Goal: Task Accomplishment & Management: Complete application form

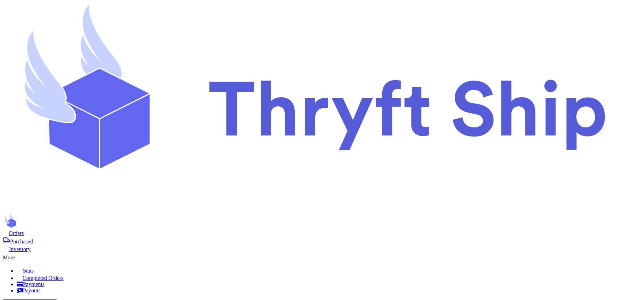
type input "Hat 1"
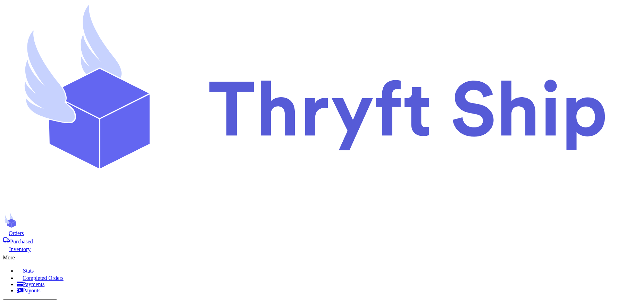
checkbox input "false"
select select "CA"
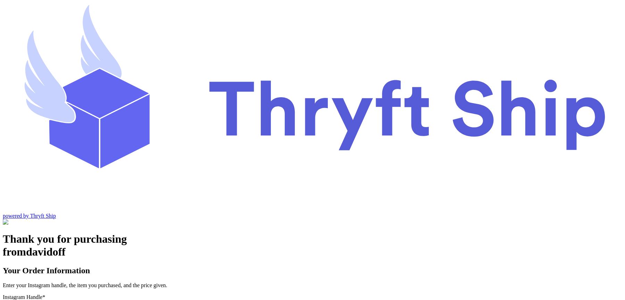
type input "colorado1"
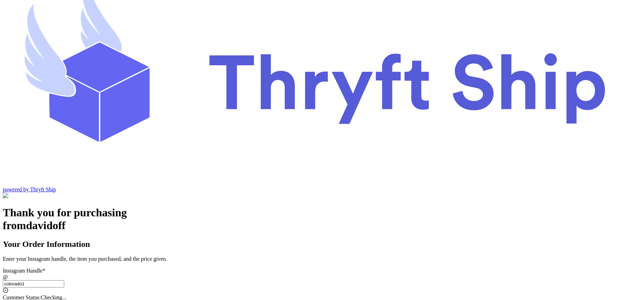
select select "CA"
type input "Los Angeles"
type input "93013"
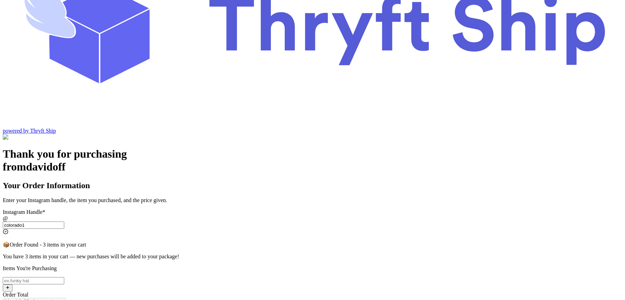
scroll to position [91, 0]
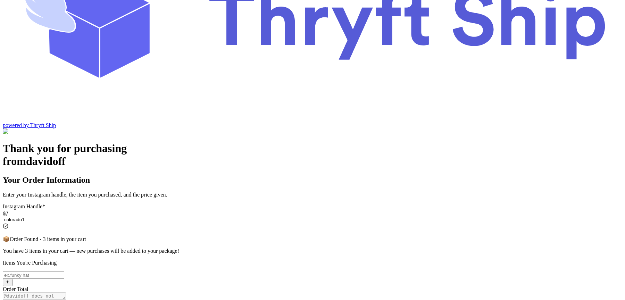
type input "colorado1"
click at [9, 300] on input "Switch to local pickup (Stockton, CA)" at bounding box center [6, 304] width 5 height 5
checkbox input "false"
select select "CA"
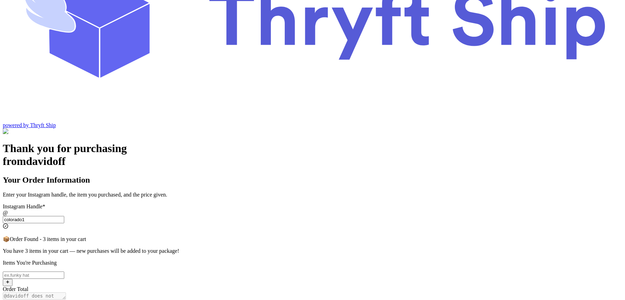
select select "CA"
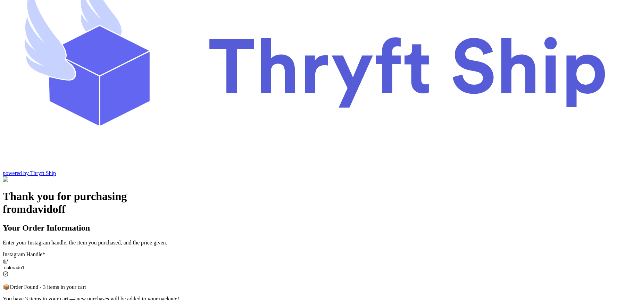
select select "CA"
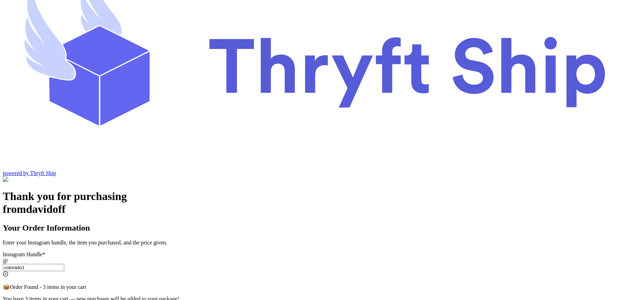
checkbox input "false"
select select "CA"
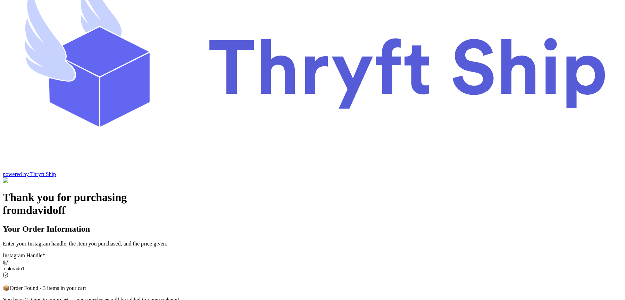
scroll to position [0, 0]
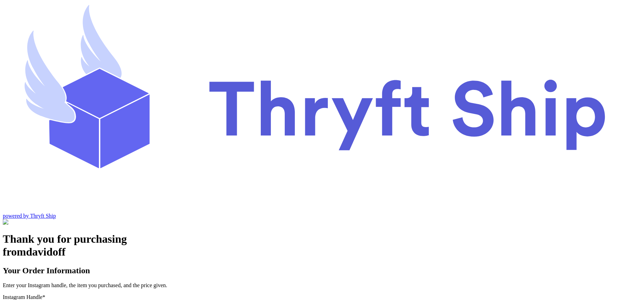
type input "colorado2"
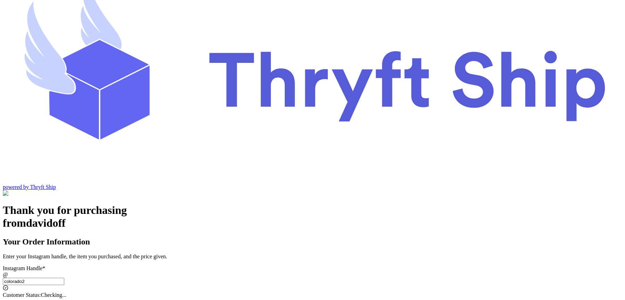
checkbox input "true"
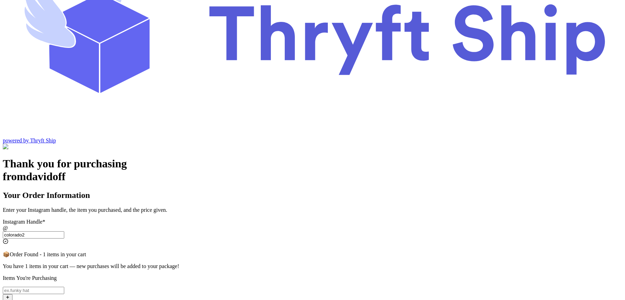
scroll to position [76, 0]
type input "colorado2"
checkbox input "false"
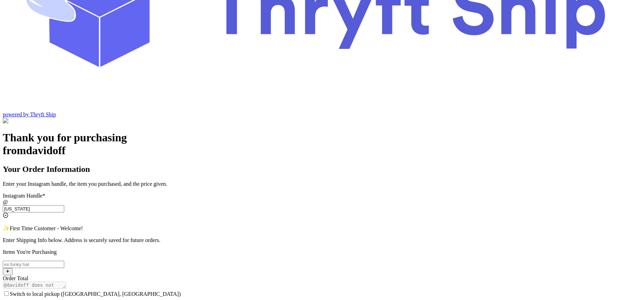
scroll to position [58, 0]
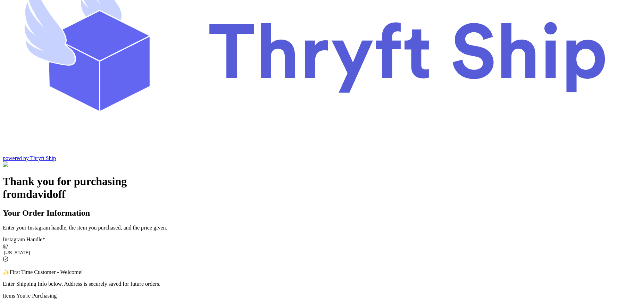
type input "colorado2"
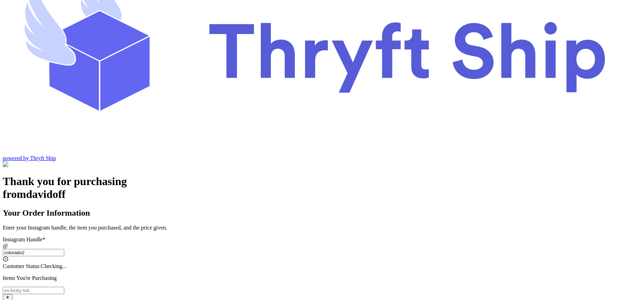
checkbox input "true"
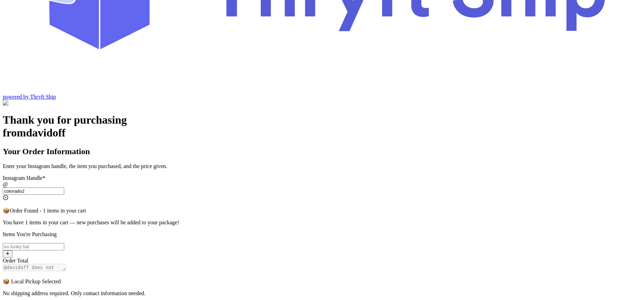
scroll to position [130, 0]
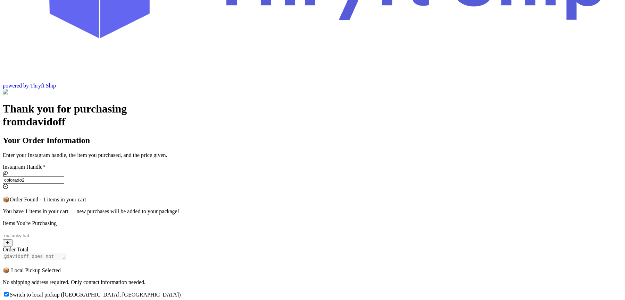
type input "colorado2"
click at [9, 292] on input "Switch to local pickup (Stockton, CA)" at bounding box center [6, 294] width 5 height 5
checkbox input "false"
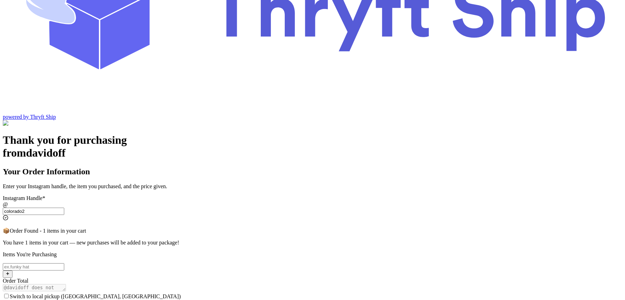
drag, startPoint x: 227, startPoint y: 177, endPoint x: 259, endPoint y: 177, distance: 32.3
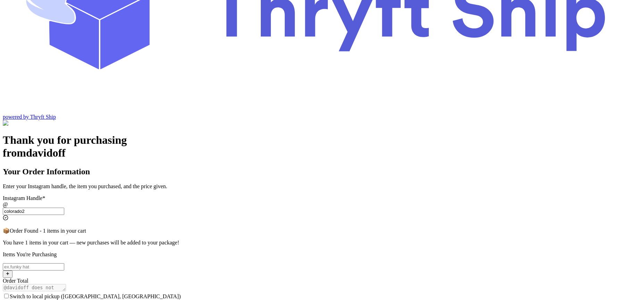
copy em "Local Pickup"
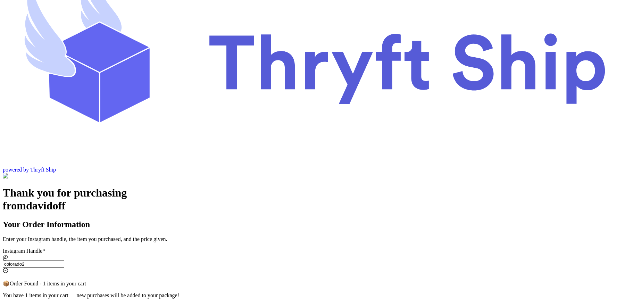
scroll to position [130, 0]
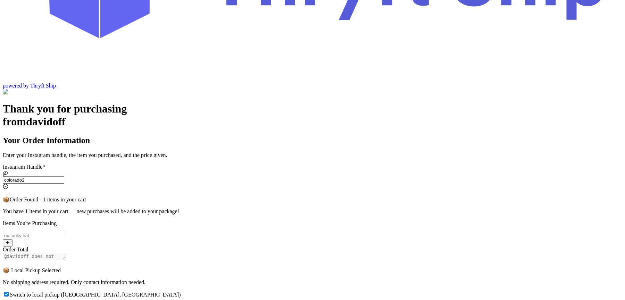
click at [181, 292] on span "Switch to local pickup (Stockton, CA)" at bounding box center [95, 295] width 171 height 6
click at [9, 292] on input "Switch to local pickup (Stockton, CA)" at bounding box center [6, 294] width 5 height 5
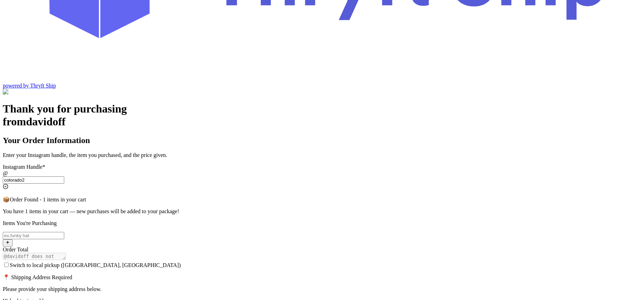
click at [9, 263] on input "Switch to local pickup ([GEOGRAPHIC_DATA], [GEOGRAPHIC_DATA])" at bounding box center [6, 265] width 5 height 5
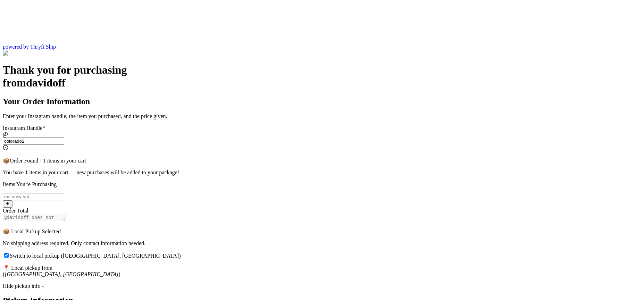
scroll to position [174, 0]
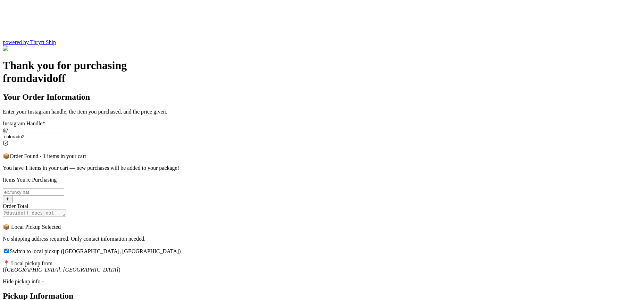
click at [252, 278] on div "Hide pickup info -" at bounding box center [312, 281] width 619 height 6
click at [252, 278] on div "Update pickup info +" at bounding box center [312, 281] width 619 height 6
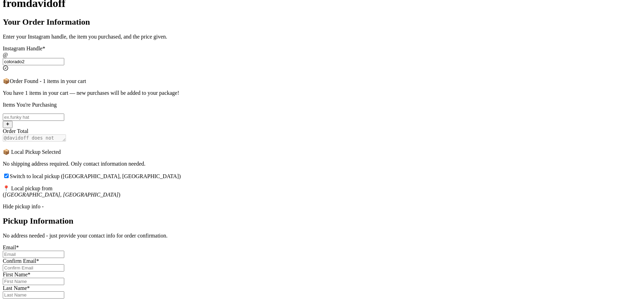
scroll to position [282, 0]
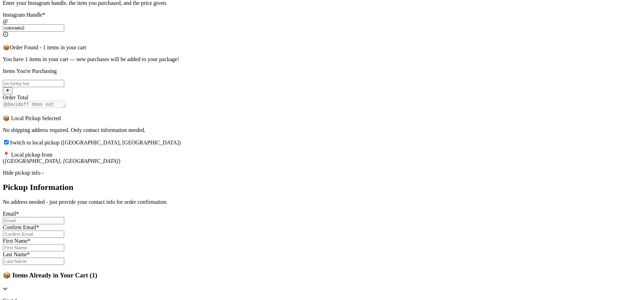
click at [261, 170] on div "Hide pickup info -" at bounding box center [312, 173] width 619 height 6
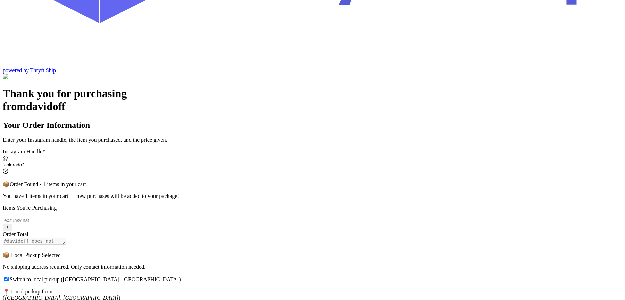
scroll to position [130, 0]
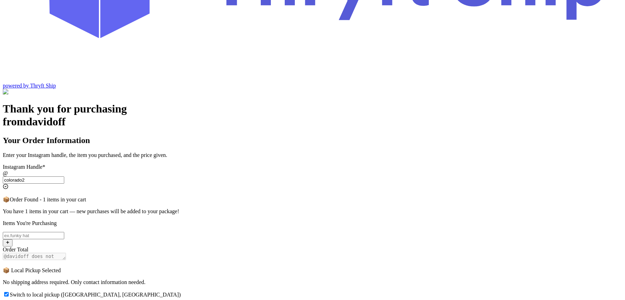
click at [181, 292] on span "Switch to local pickup ([GEOGRAPHIC_DATA], [GEOGRAPHIC_DATA])" at bounding box center [95, 295] width 171 height 6
click at [9, 292] on input "Switch to local pickup ([GEOGRAPHIC_DATA], [GEOGRAPHIC_DATA])" at bounding box center [6, 294] width 5 height 5
checkbox input "false"
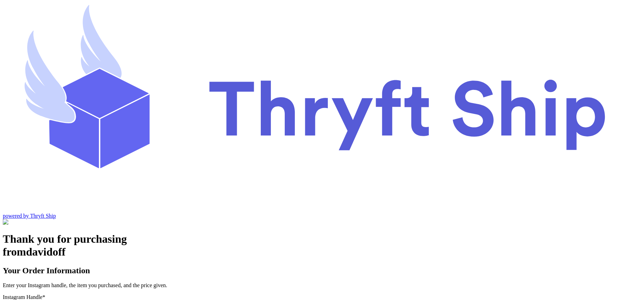
type input "colorado2"
checkbox input "true"
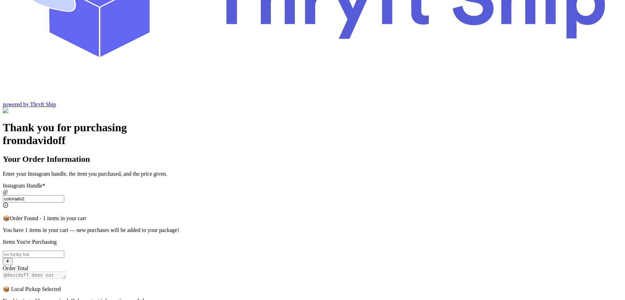
scroll to position [130, 0]
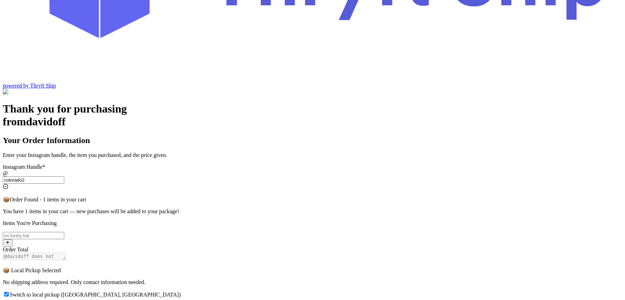
type input "colorado2"
click at [181, 292] on span "Switch to local pickup ([GEOGRAPHIC_DATA], [GEOGRAPHIC_DATA])" at bounding box center [95, 295] width 171 height 6
click at [9, 292] on input "Switch to local pickup ([GEOGRAPHIC_DATA], [GEOGRAPHIC_DATA])" at bounding box center [6, 294] width 5 height 5
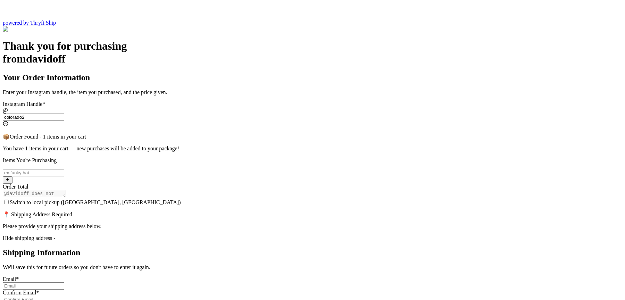
scroll to position [190, 0]
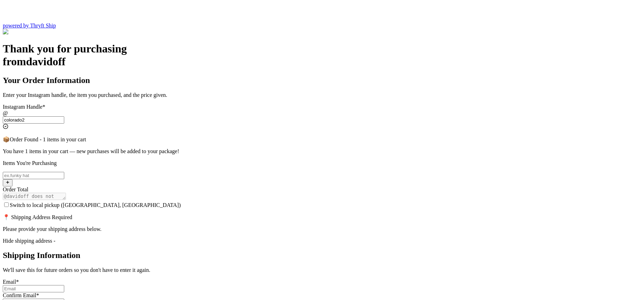
click at [181, 202] on span "Switch to local pickup ([GEOGRAPHIC_DATA], [GEOGRAPHIC_DATA])" at bounding box center [95, 205] width 171 height 6
click at [9, 202] on input "Switch to local pickup ([GEOGRAPHIC_DATA], [GEOGRAPHIC_DATA])" at bounding box center [6, 204] width 5 height 5
checkbox input "true"
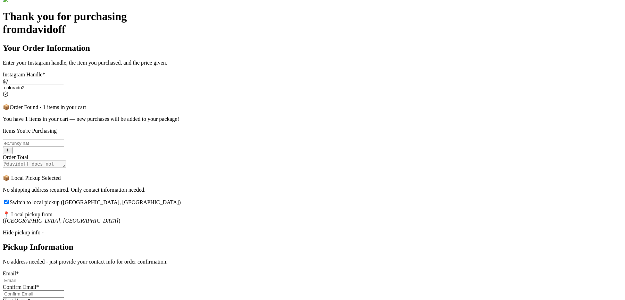
scroll to position [226, 0]
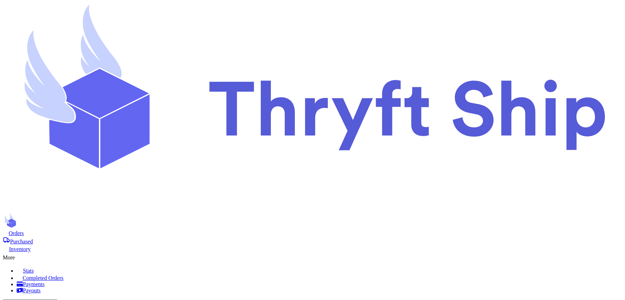
select select "CA"
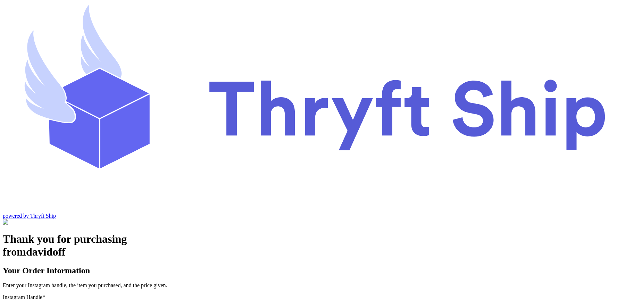
scroll to position [29, 0]
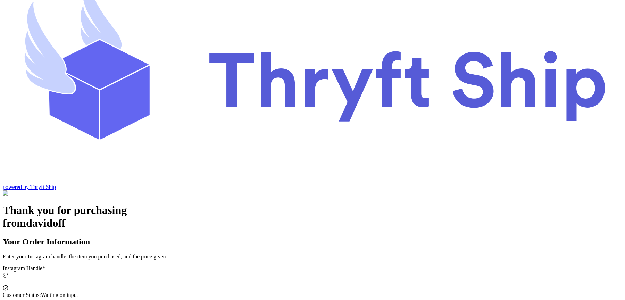
click at [64, 278] on input "Switch to local pickup ([GEOGRAPHIC_DATA], [GEOGRAPHIC_DATA])" at bounding box center [33, 281] width 61 height 7
type input "colorado1"
select select "CA"
type input "[GEOGRAPHIC_DATA]"
type input "93013"
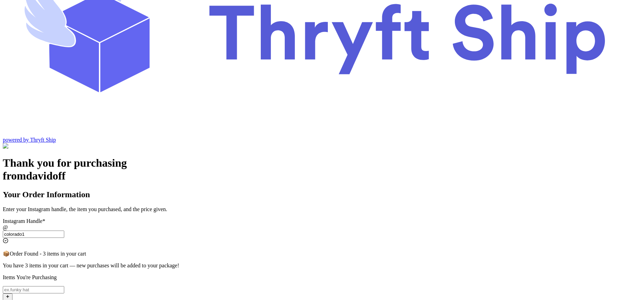
scroll to position [71, 0]
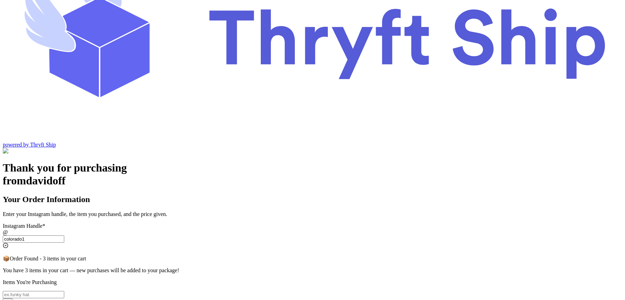
type input "colorado1"
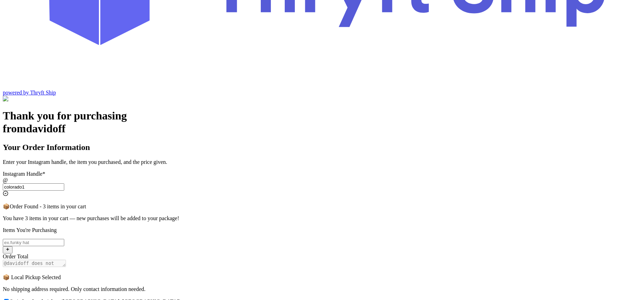
scroll to position [125, 0]
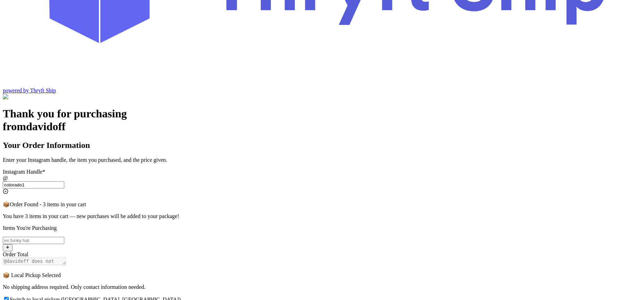
click at [9, 297] on input "Switch to local pickup ([GEOGRAPHIC_DATA], [GEOGRAPHIC_DATA])" at bounding box center [6, 299] width 5 height 5
checkbox input "false"
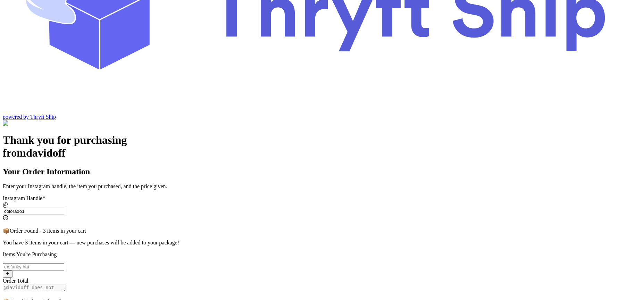
select select "CA"
click at [64, 208] on input "colorado1" at bounding box center [33, 211] width 61 height 7
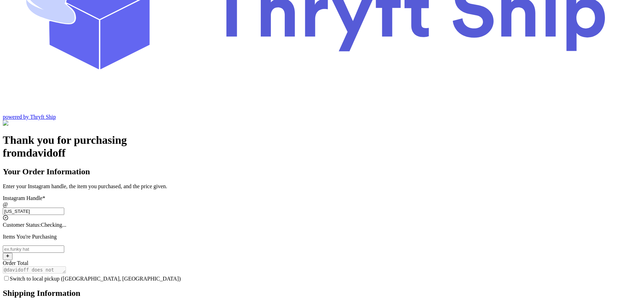
scroll to position [29, 0]
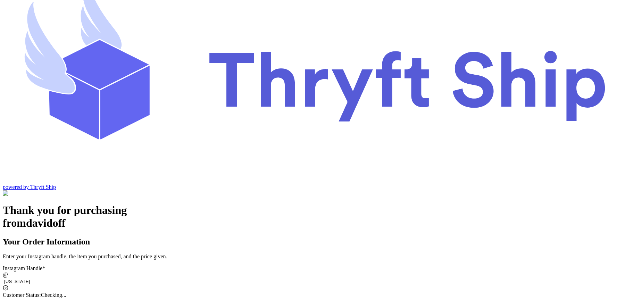
type input "colorado2"
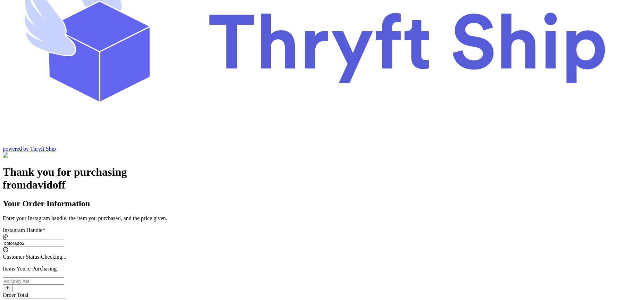
checkbox input "true"
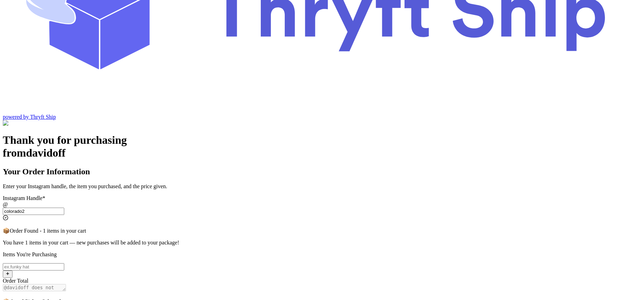
type input "colorado2"
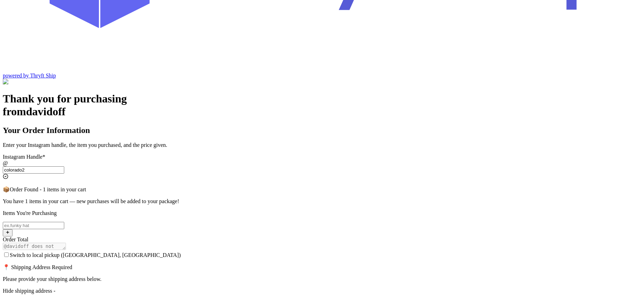
scroll to position [145, 0]
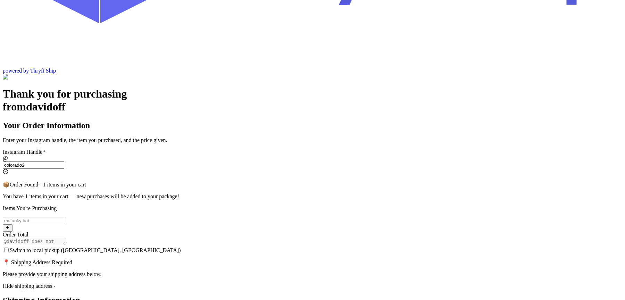
click at [9, 248] on input "Switch to local pickup ([GEOGRAPHIC_DATA], [GEOGRAPHIC_DATA])" at bounding box center [6, 250] width 5 height 5
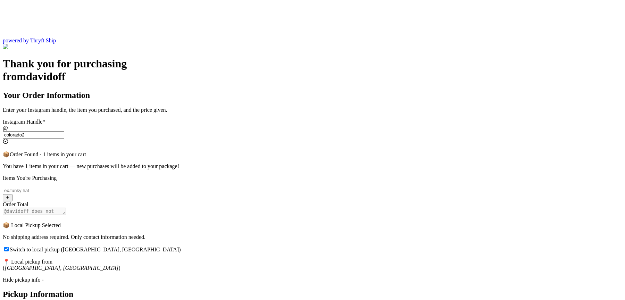
scroll to position [170, 0]
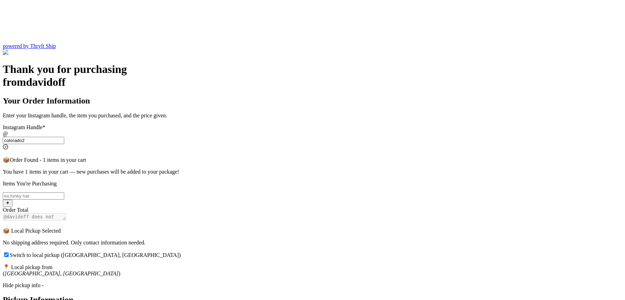
click at [233, 251] on div "Switch to local pickup ([GEOGRAPHIC_DATA], [GEOGRAPHIC_DATA])" at bounding box center [312, 254] width 619 height 7
click at [9, 252] on input "Switch to local pickup ([GEOGRAPHIC_DATA], [GEOGRAPHIC_DATA])" at bounding box center [6, 254] width 5 height 5
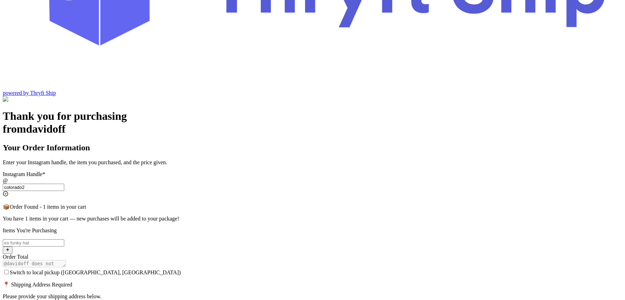
scroll to position [130, 0]
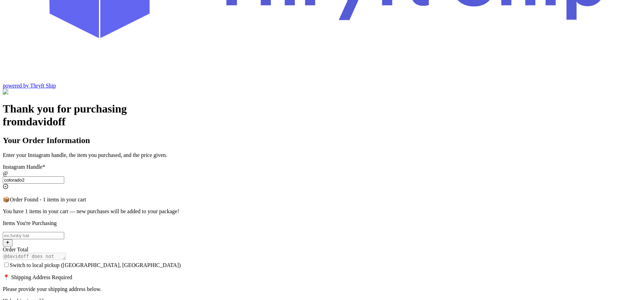
click at [9, 263] on input "Switch to local pickup ([GEOGRAPHIC_DATA], [GEOGRAPHIC_DATA])" at bounding box center [6, 265] width 5 height 5
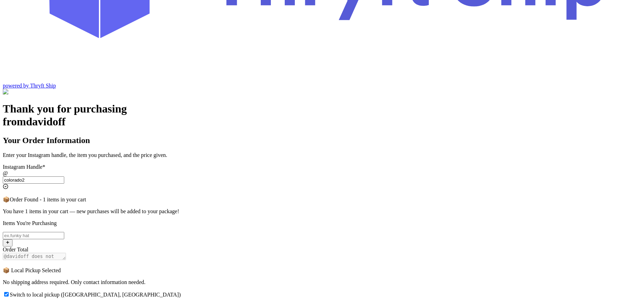
click at [9, 292] on input "Switch to local pickup ([GEOGRAPHIC_DATA], [GEOGRAPHIC_DATA])" at bounding box center [6, 294] width 5 height 5
checkbox input "false"
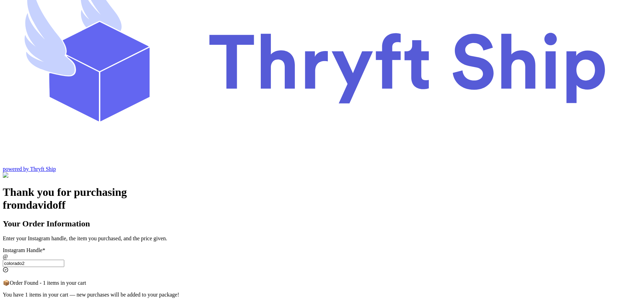
scroll to position [0, 0]
